Goal: Find specific page/section: Find specific page/section

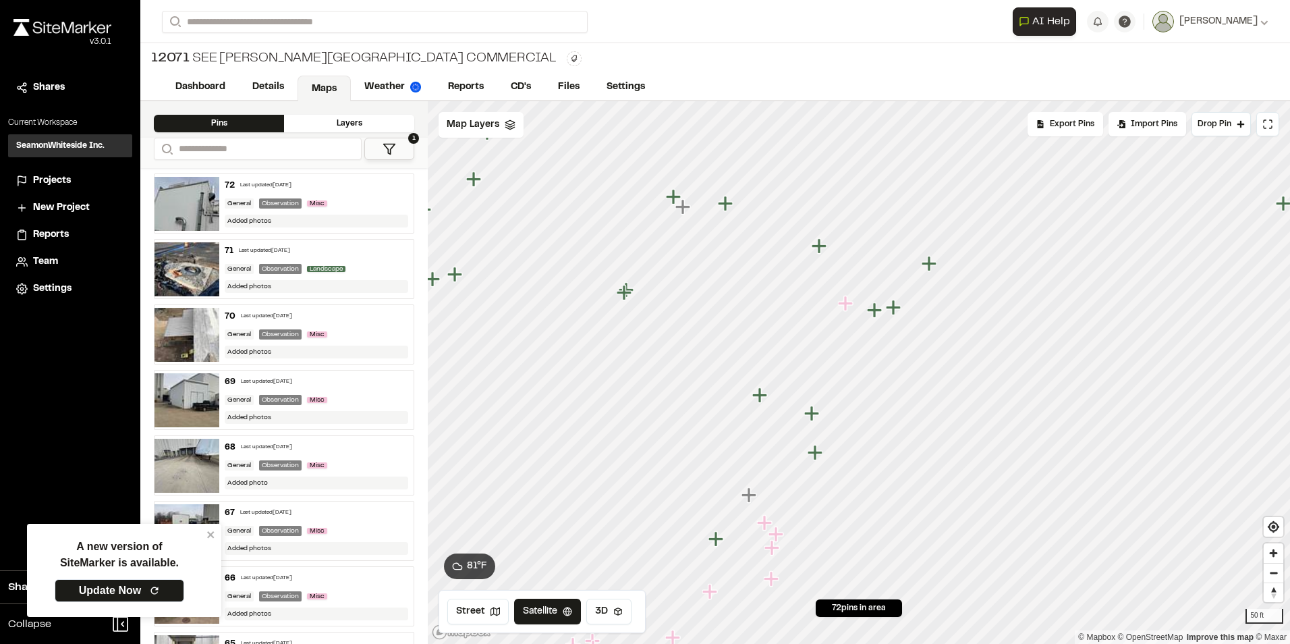
click at [848, 303] on icon "Map marker" at bounding box center [845, 303] width 15 height 15
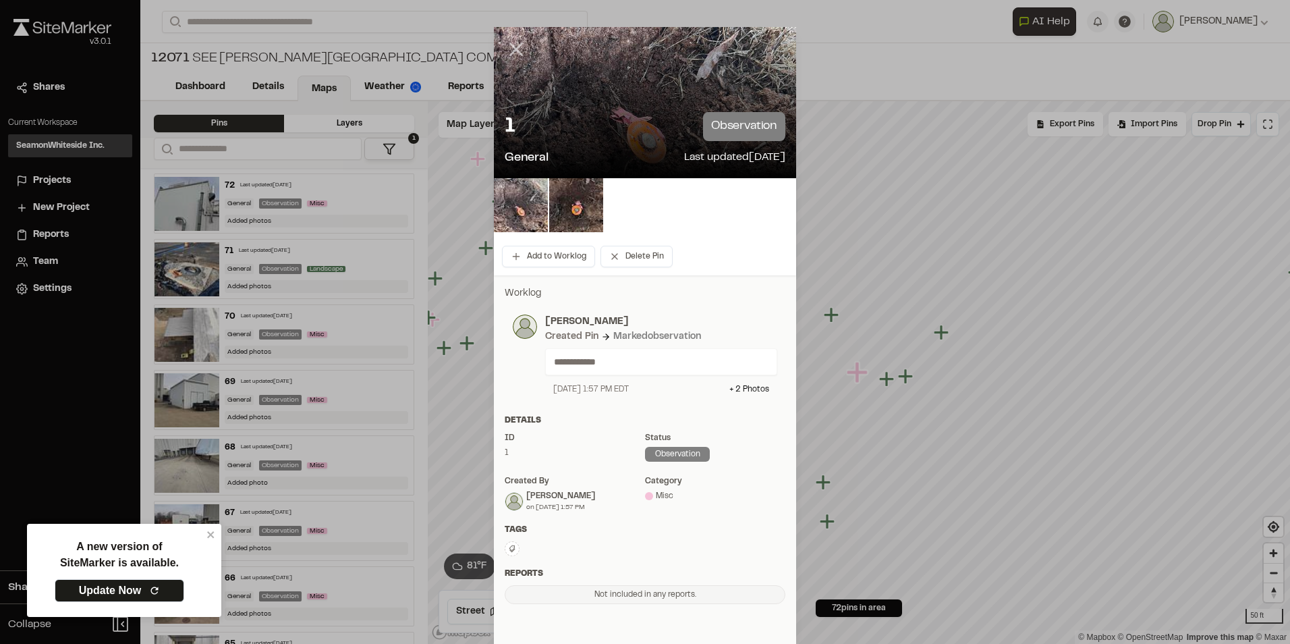
click at [511, 51] on line at bounding box center [516, 49] width 11 height 11
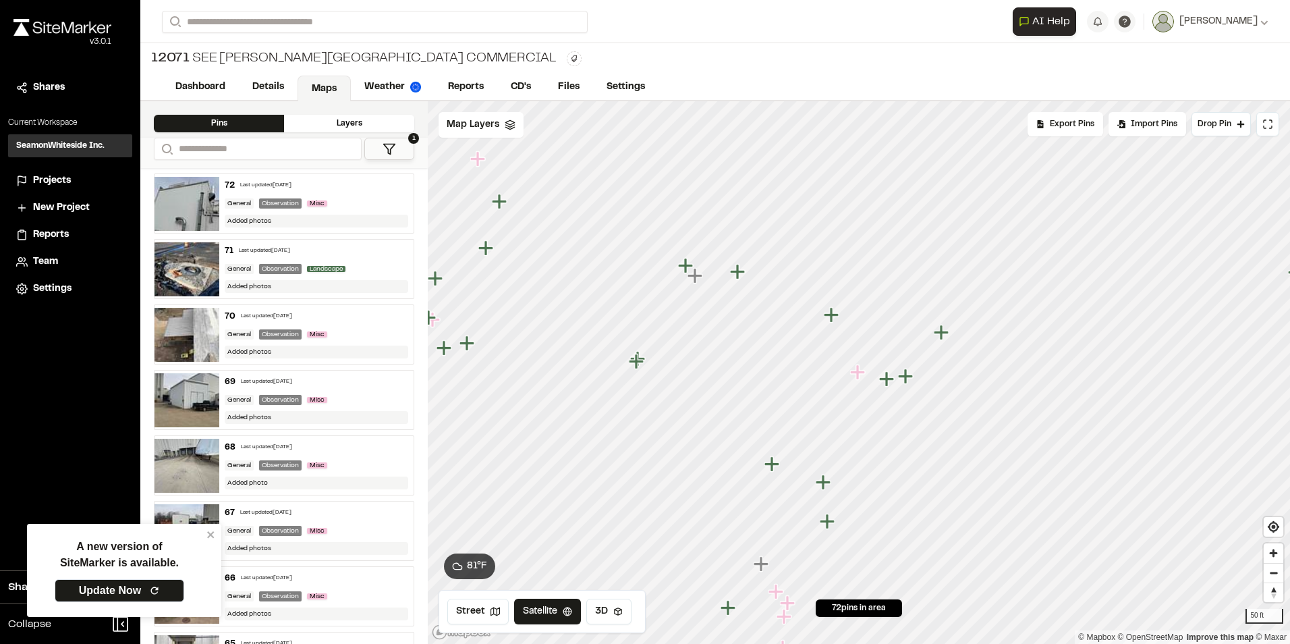
click at [827, 312] on icon "Map marker" at bounding box center [833, 315] width 18 height 18
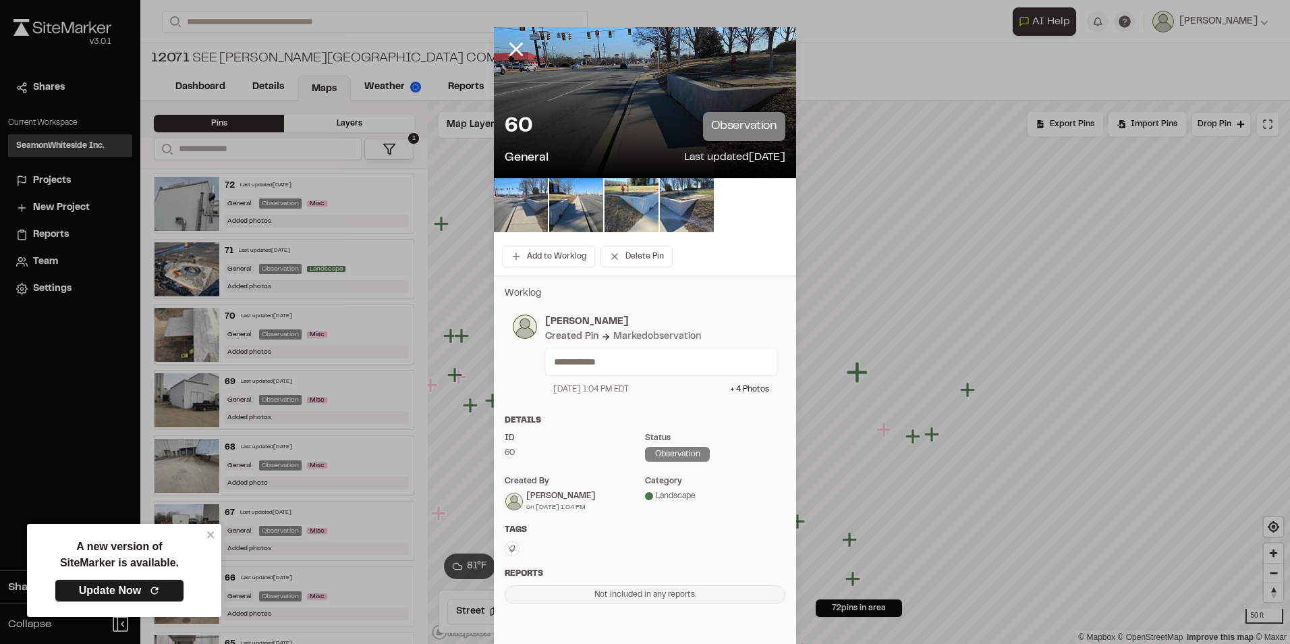
click at [526, 195] on img at bounding box center [521, 205] width 54 height 54
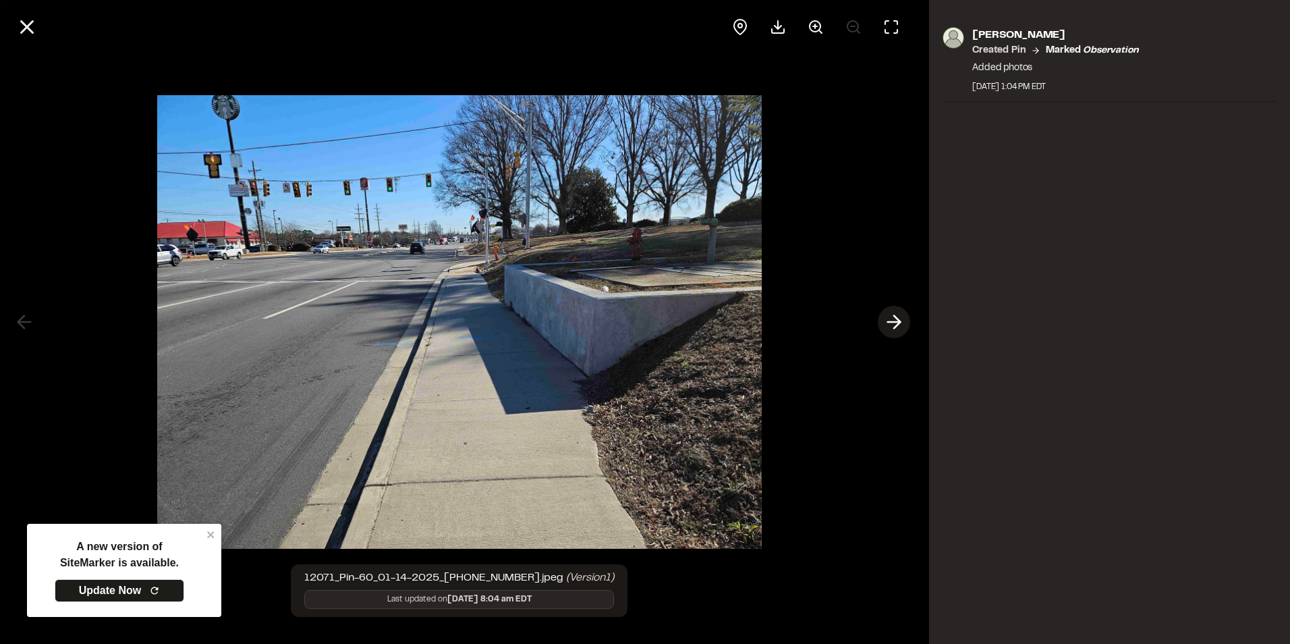
click at [889, 326] on icon at bounding box center [894, 321] width 22 height 23
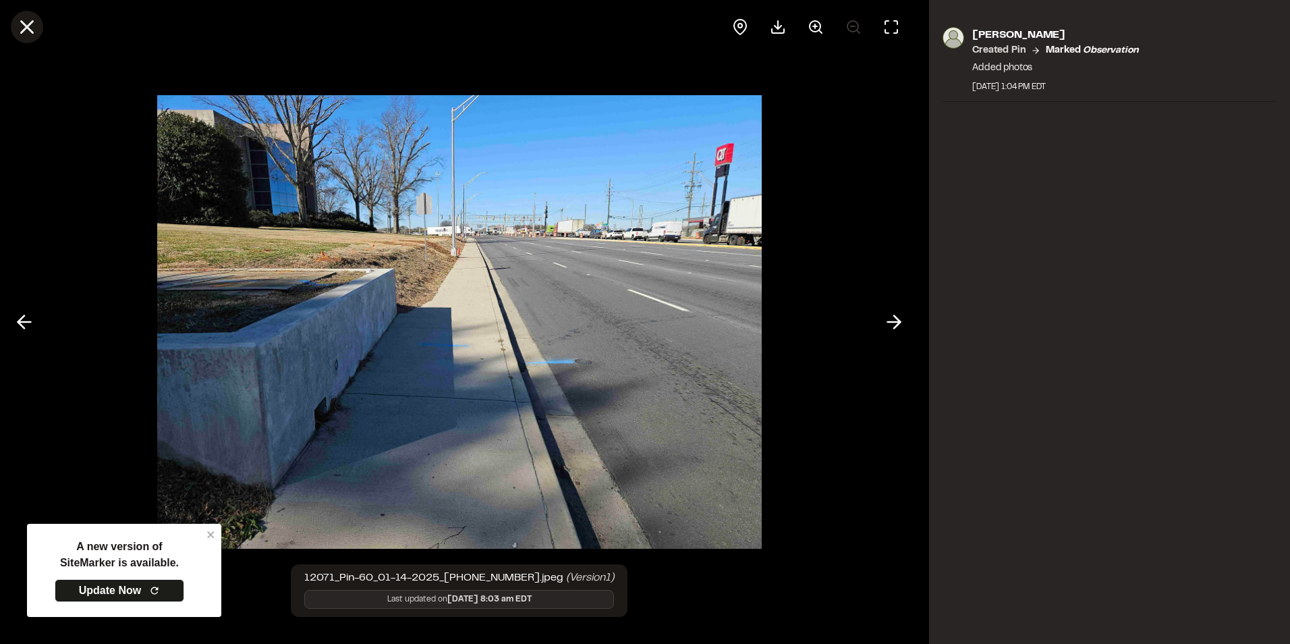
click at [29, 28] on line at bounding box center [27, 27] width 11 height 11
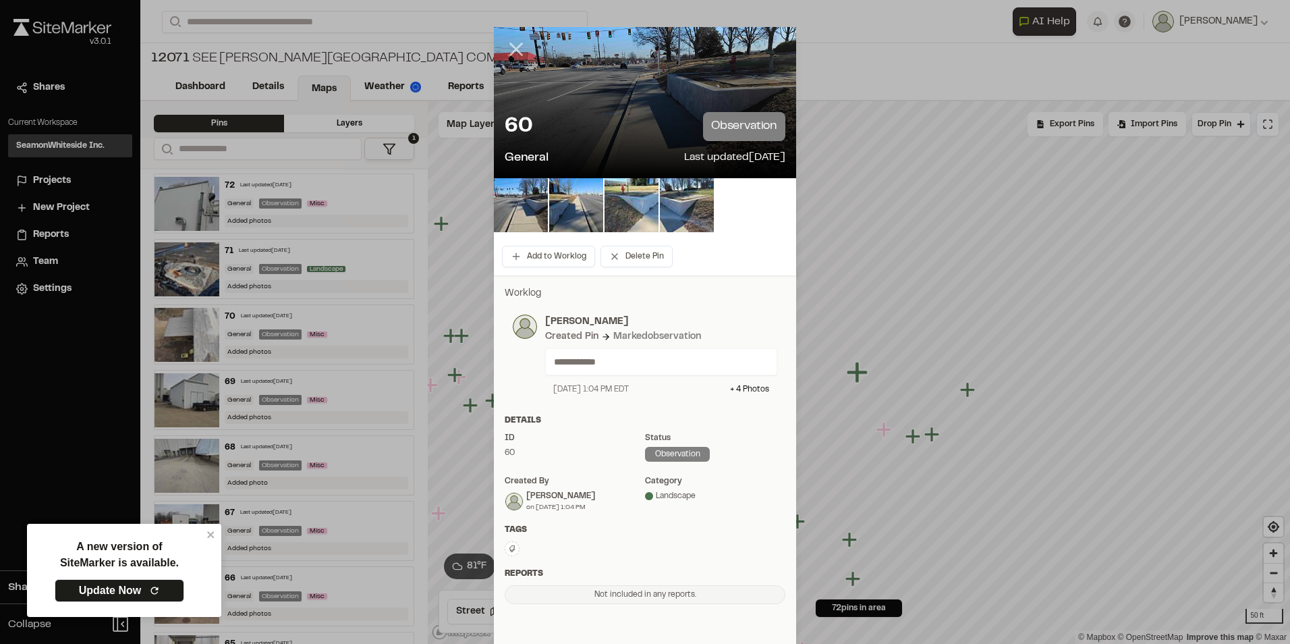
click at [505, 51] on icon at bounding box center [516, 49] width 23 height 23
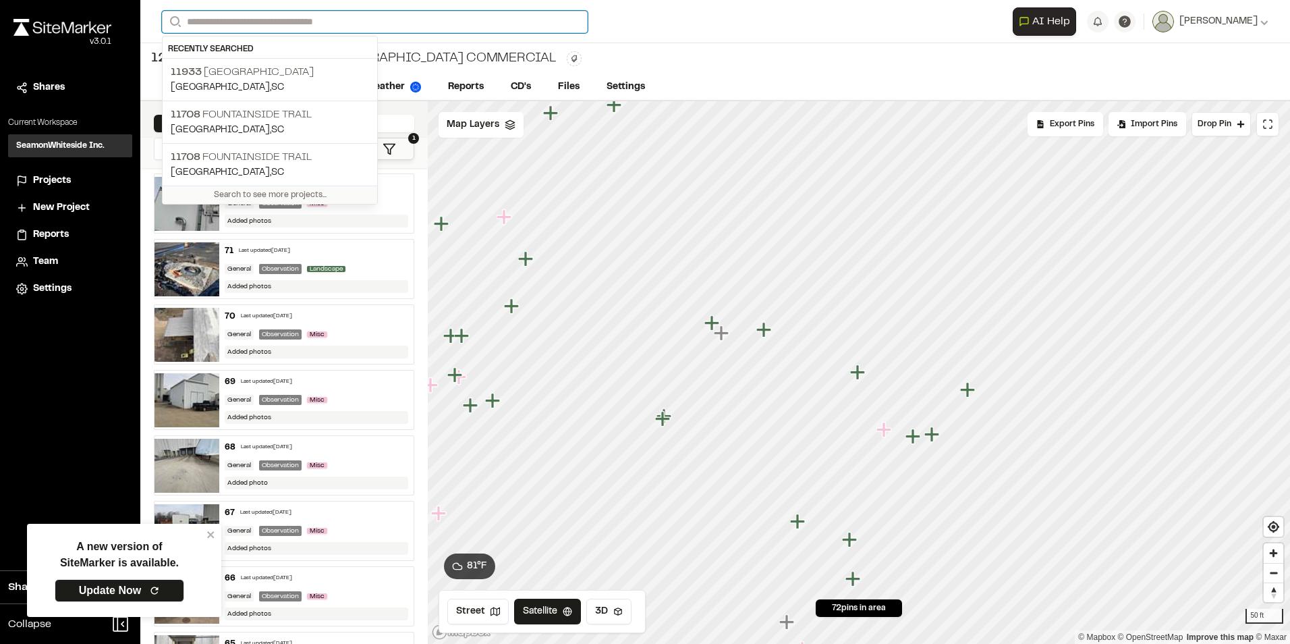
click at [422, 20] on input "Search" at bounding box center [375, 22] width 426 height 22
type input "*****"
